Goal: Transaction & Acquisition: Book appointment/travel/reservation

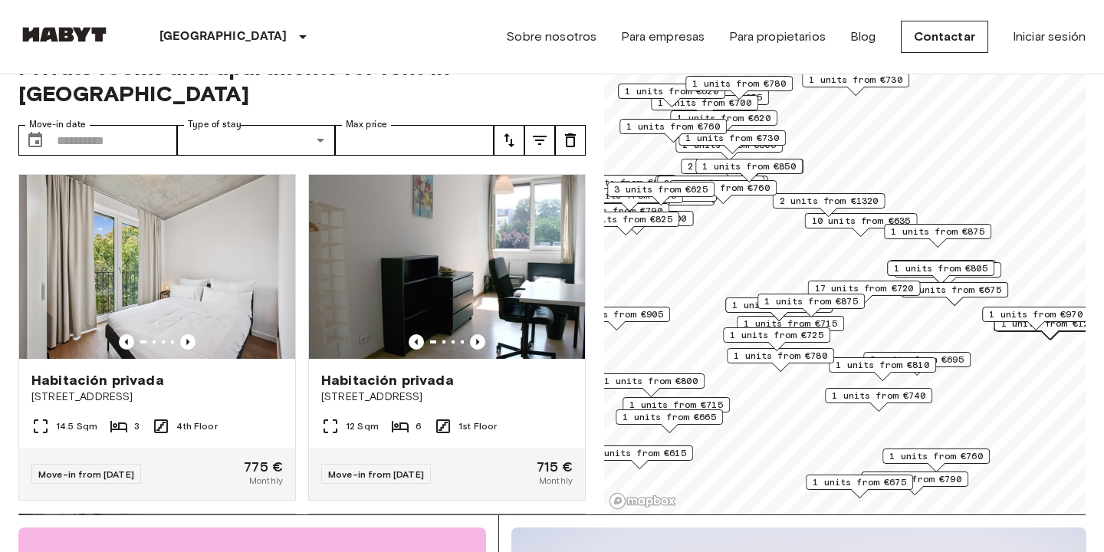
scroll to position [58, 0]
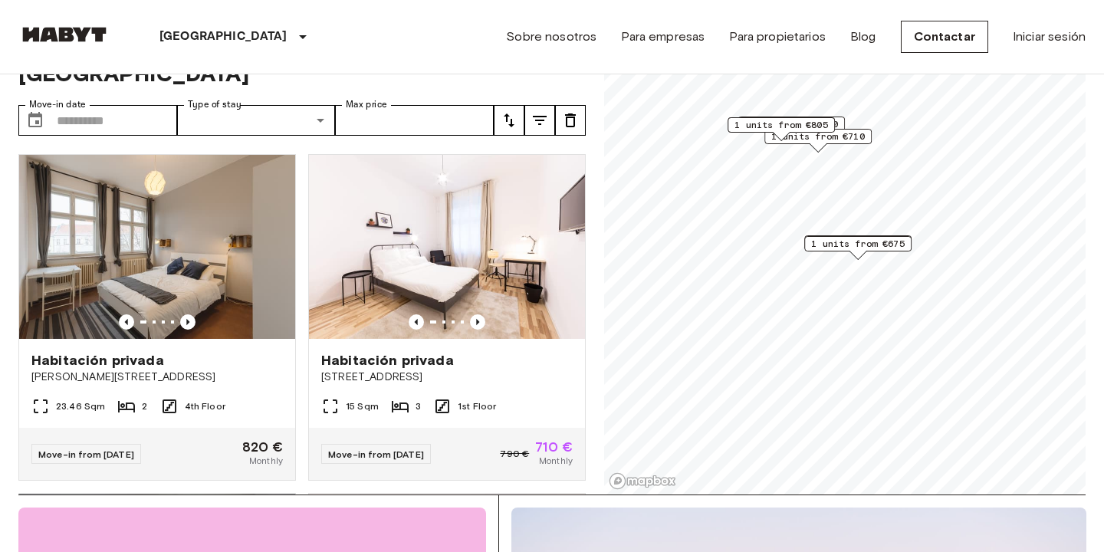
click at [847, 131] on span "1 units from €710" at bounding box center [819, 137] width 94 height 14
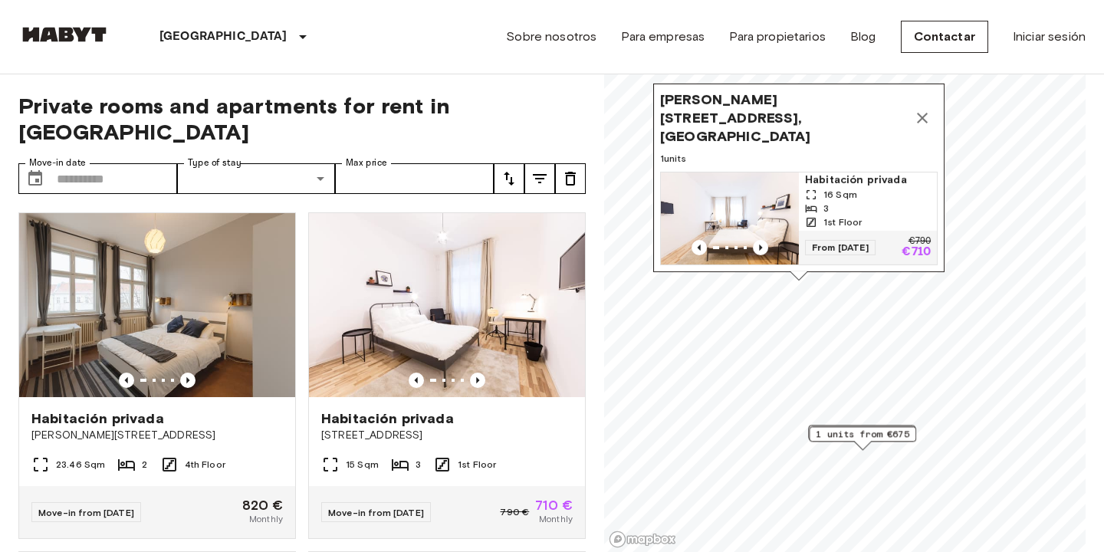
drag, startPoint x: 901, startPoint y: 91, endPoint x: 900, endPoint y: 193, distance: 102.0
click at [900, 193] on div "16 Sqm" at bounding box center [868, 195] width 126 height 14
click at [936, 129] on button "Map marker" at bounding box center [922, 119] width 31 height 31
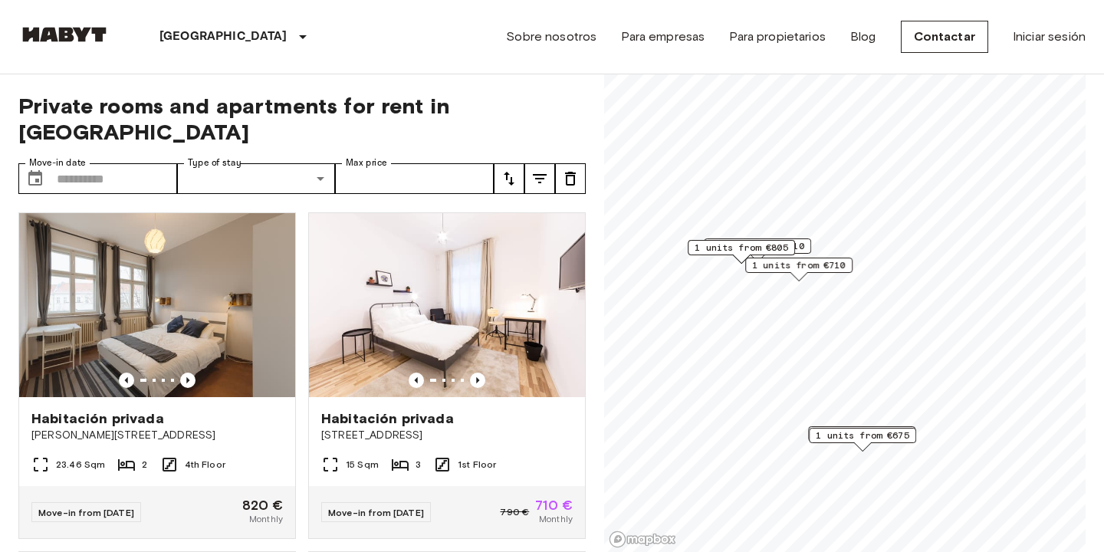
click at [868, 433] on span "1 units from €675" at bounding box center [863, 436] width 94 height 14
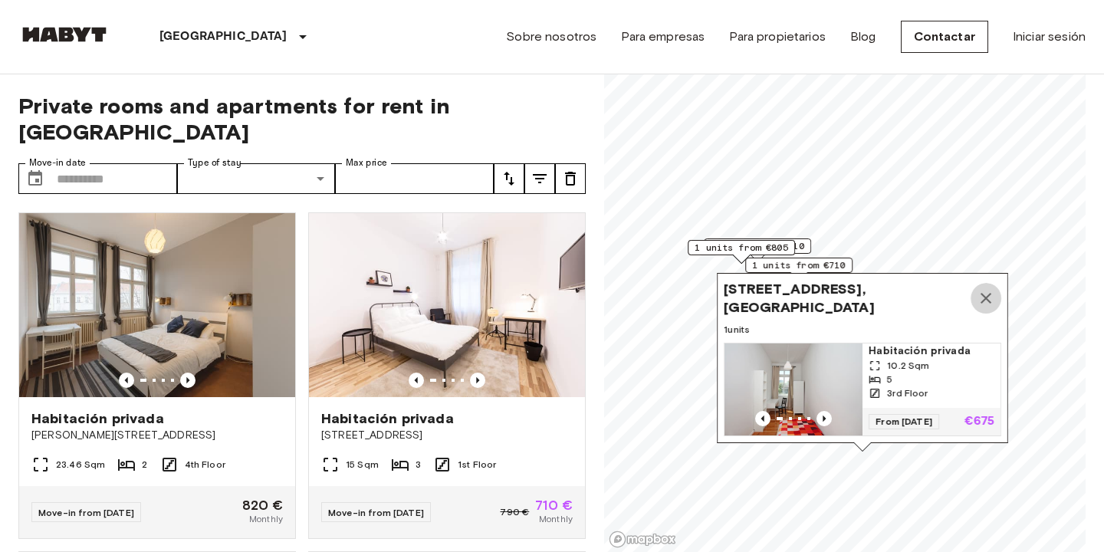
click at [990, 297] on icon "Map marker" at bounding box center [986, 298] width 11 height 11
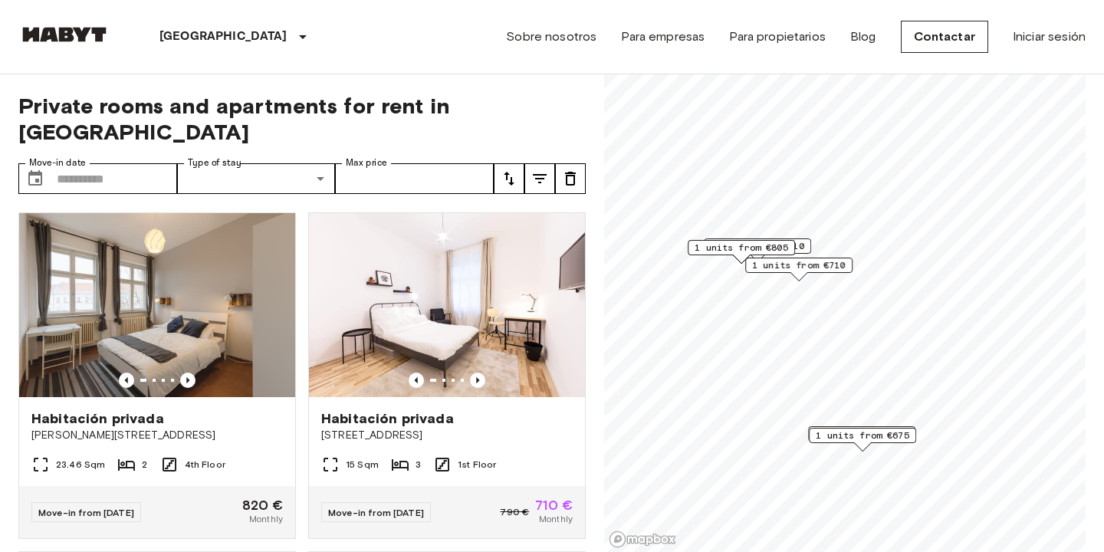
click at [821, 427] on span "2 units from €685" at bounding box center [862, 434] width 94 height 14
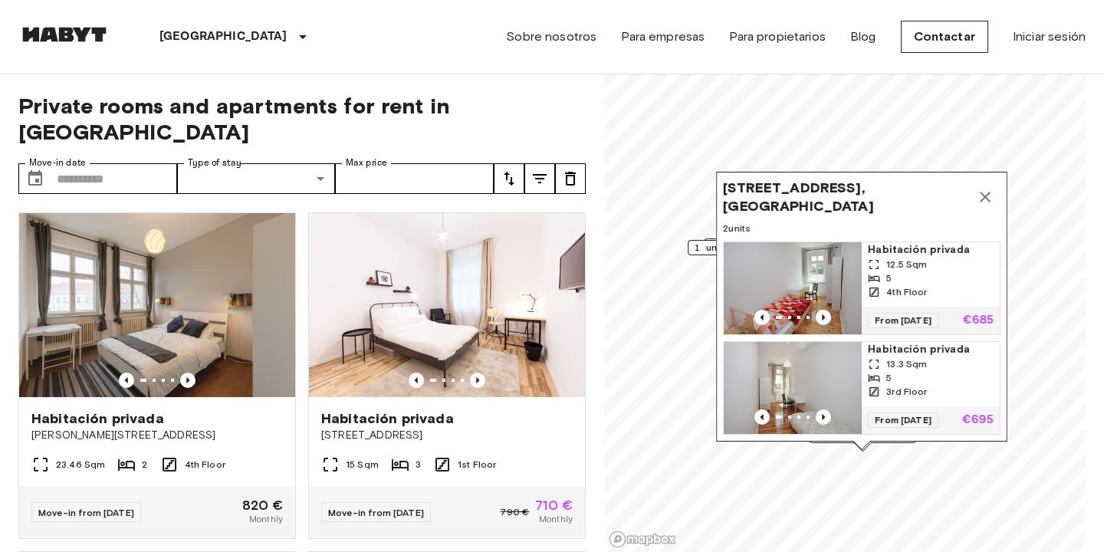
click at [990, 192] on icon "Map marker" at bounding box center [985, 197] width 18 height 18
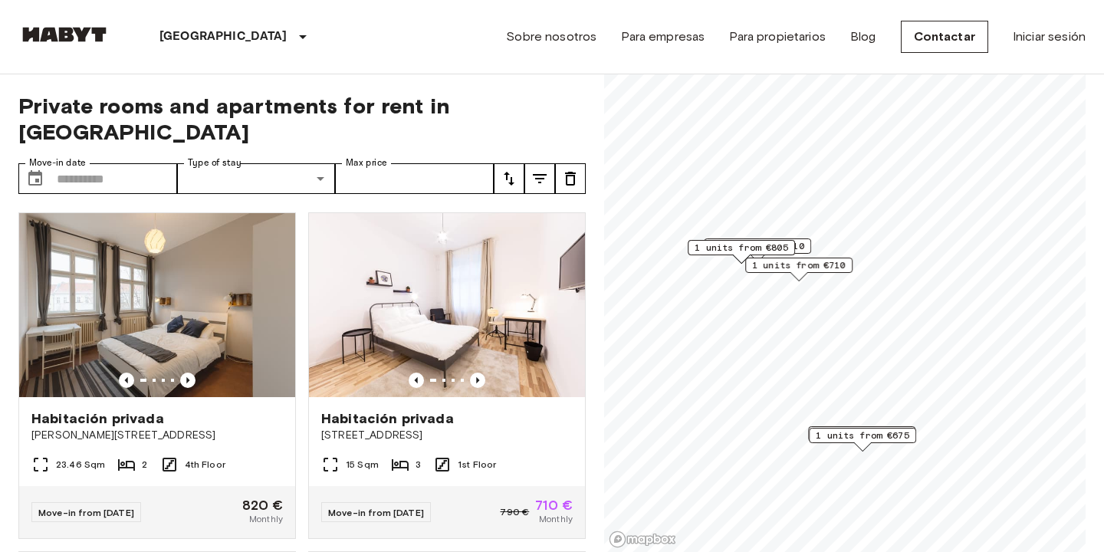
click at [806, 244] on div "2 units from €810" at bounding box center [757, 246] width 107 height 15
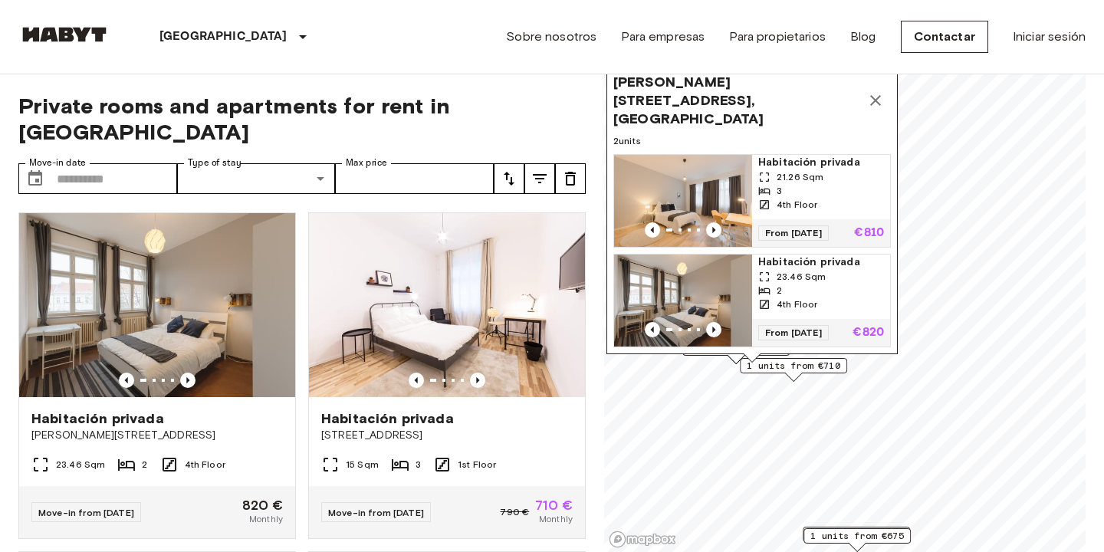
drag, startPoint x: 831, startPoint y: 180, endPoint x: 824, endPoint y: 278, distance: 98.4
click at [824, 278] on div "23.46 Sqm" at bounding box center [822, 277] width 126 height 14
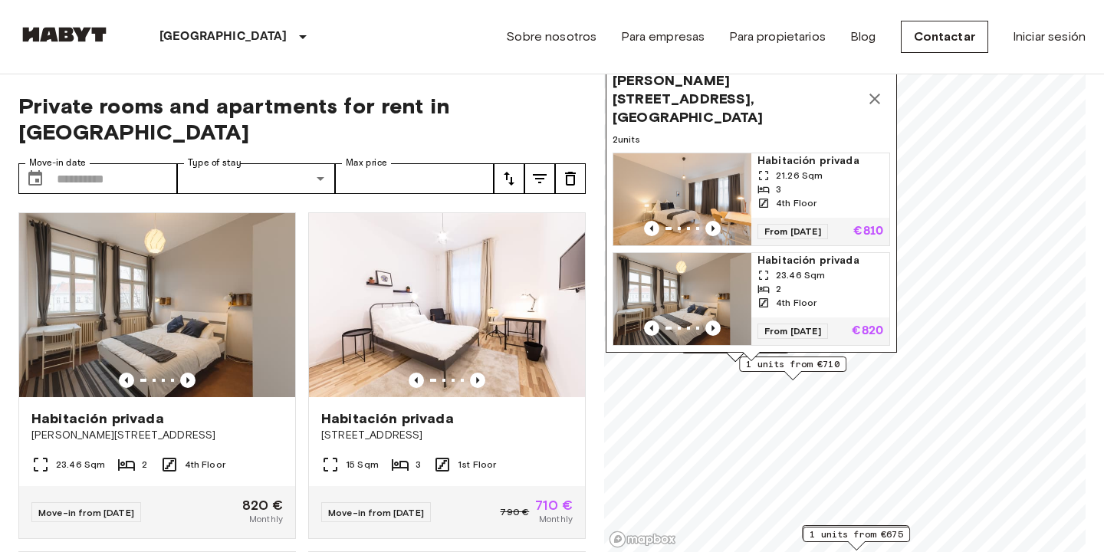
click at [878, 107] on icon "Map marker" at bounding box center [875, 99] width 18 height 18
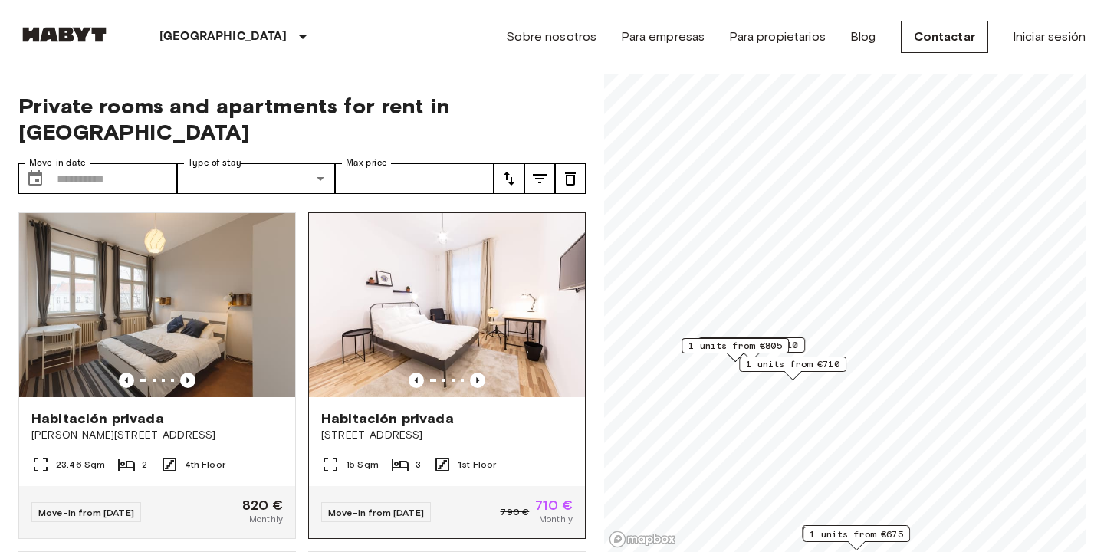
click at [399, 304] on img at bounding box center [447, 305] width 276 height 184
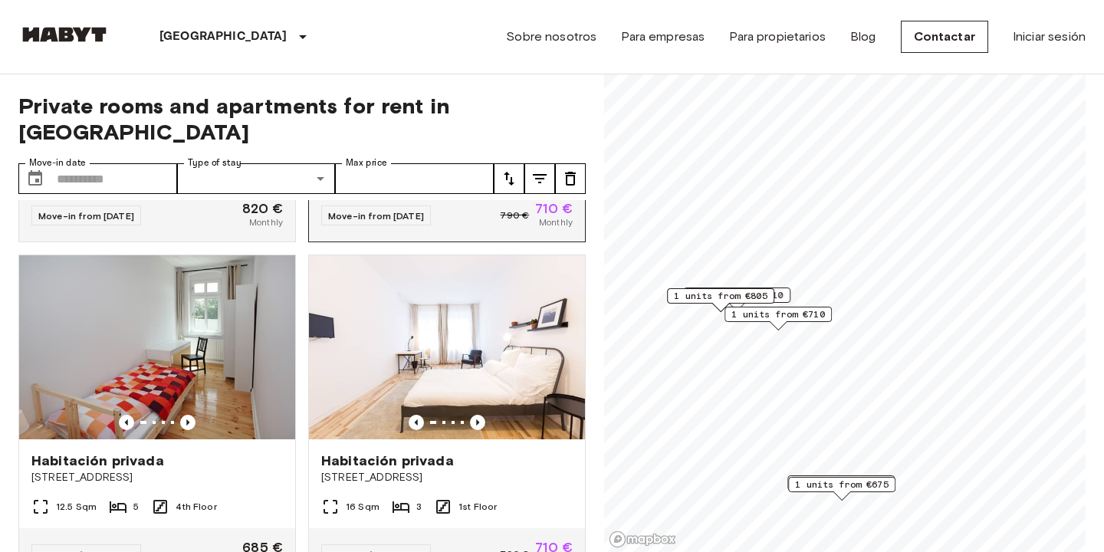
scroll to position [301, 0]
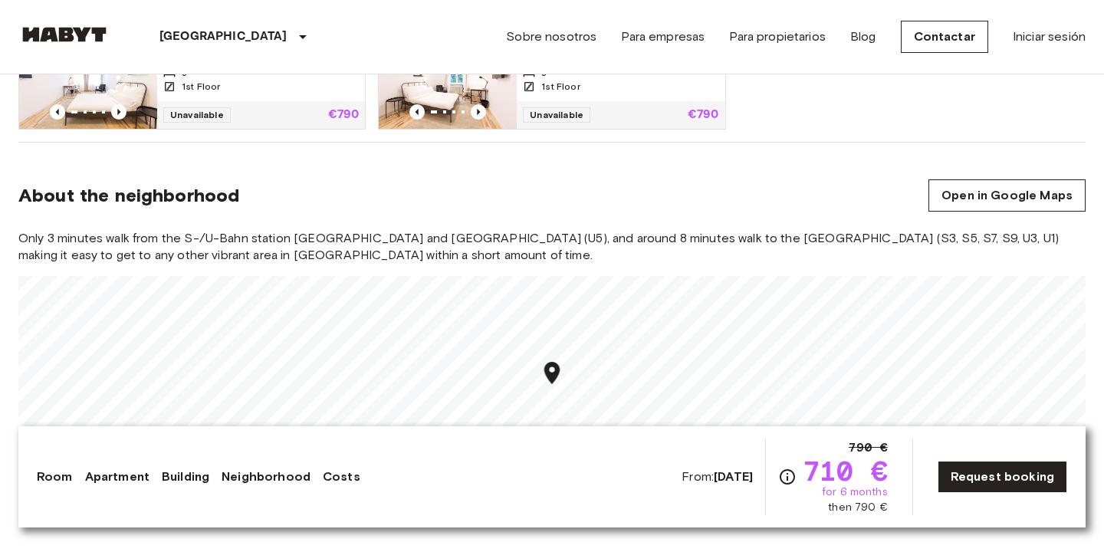
scroll to position [1272, 0]
